Goal: Task Accomplishment & Management: Manage account settings

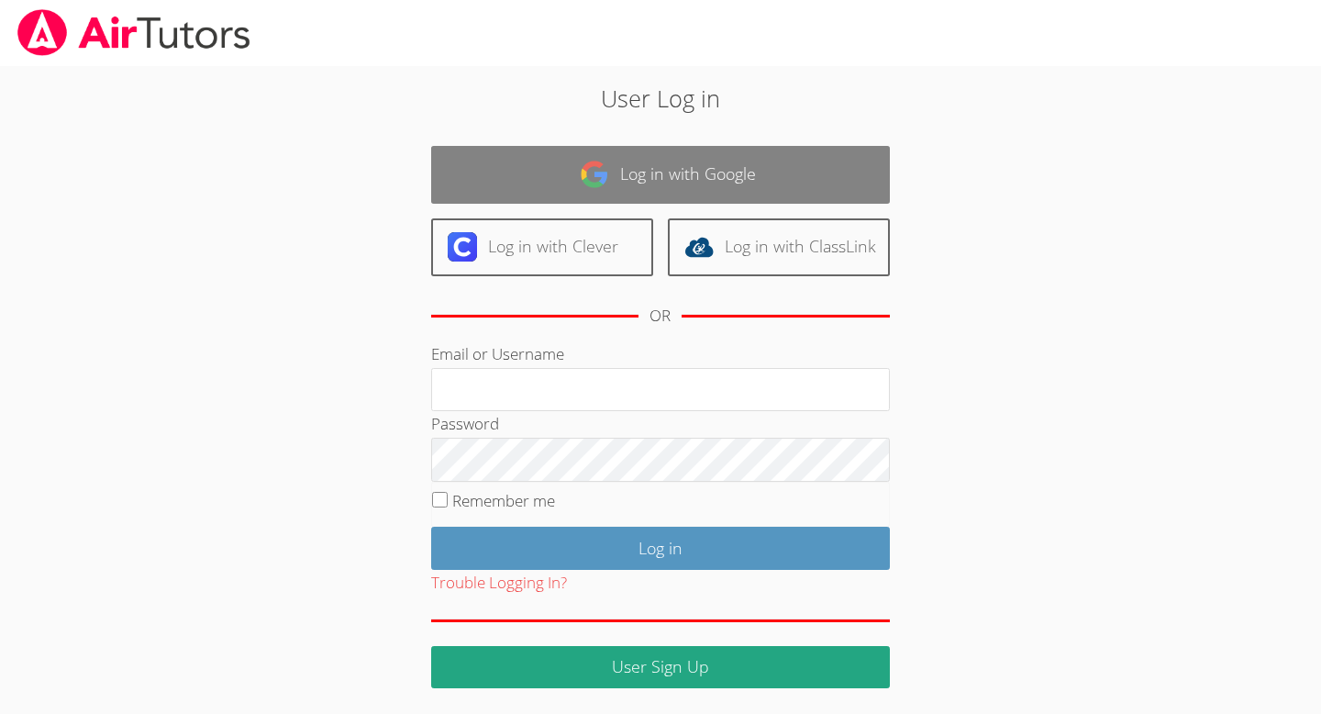
click at [795, 169] on link "Log in with Google" at bounding box center [660, 175] width 459 height 58
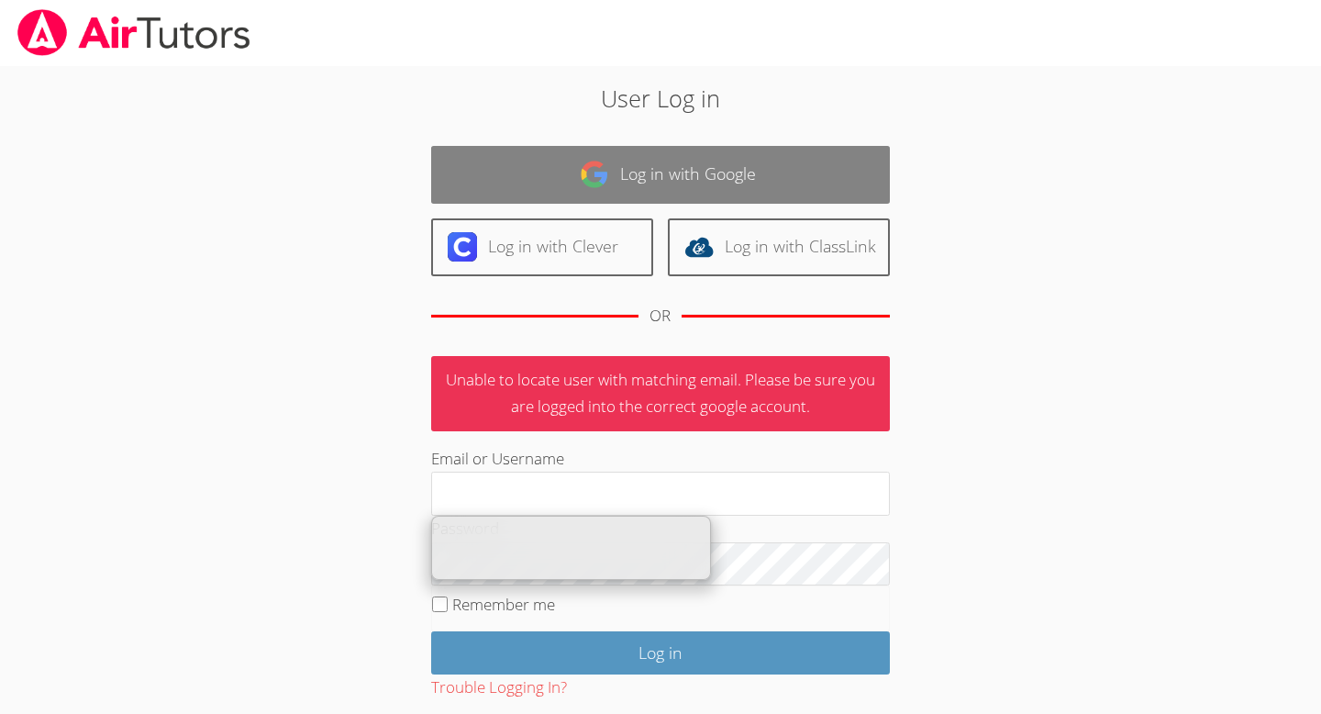
click at [730, 185] on link "Log in with Google" at bounding box center [660, 175] width 459 height 58
